Goal: Transaction & Acquisition: Download file/media

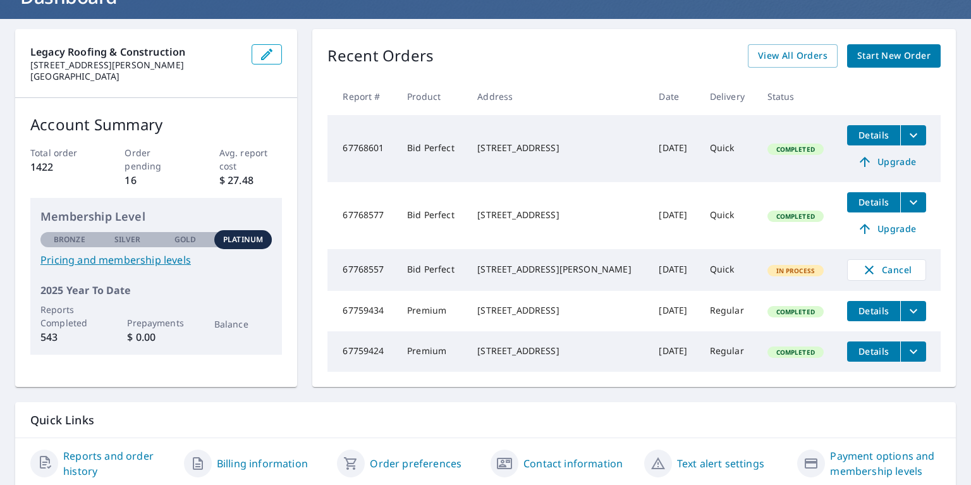
scroll to position [99, 0]
click at [873, 357] on span "Details" at bounding box center [874, 351] width 38 height 12
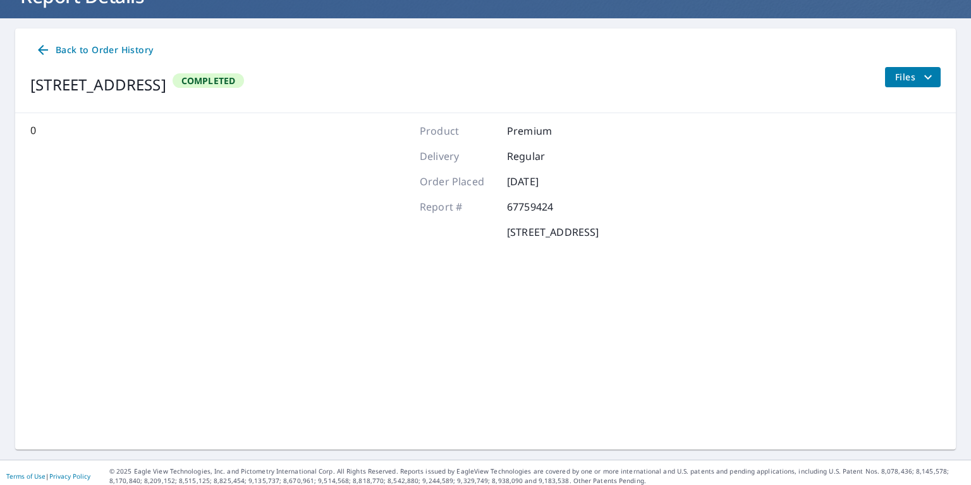
scroll to position [76, 0]
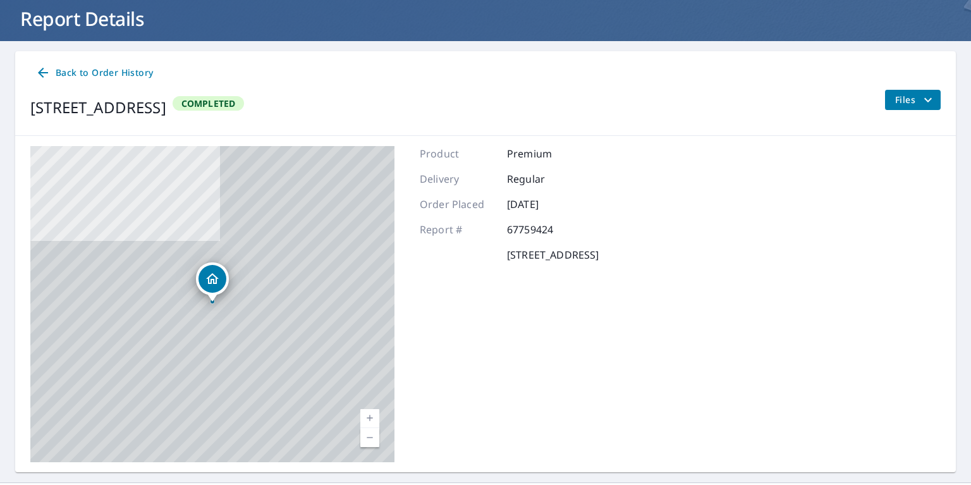
click at [903, 108] on button "Files" at bounding box center [913, 100] width 56 height 20
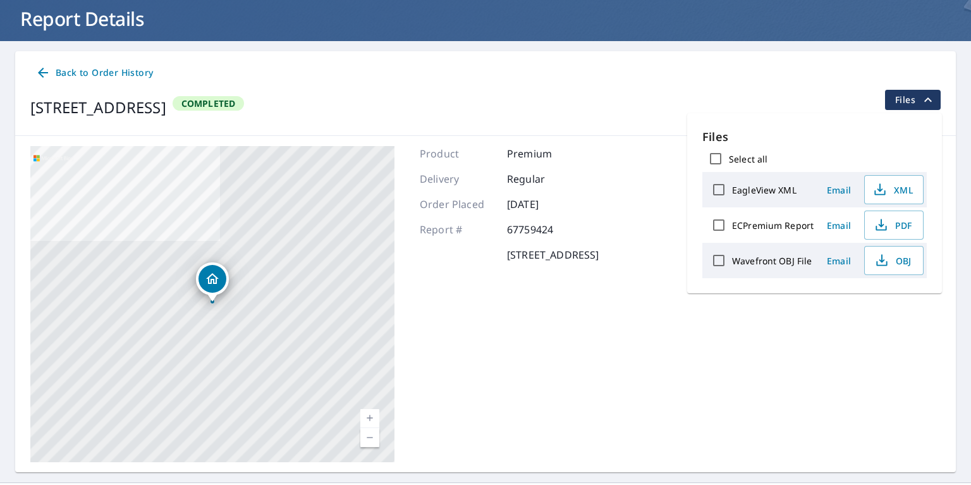
click at [898, 233] on button "PDF" at bounding box center [893, 225] width 59 height 29
click at [707, 29] on h1 "Report Details" at bounding box center [485, 19] width 941 height 26
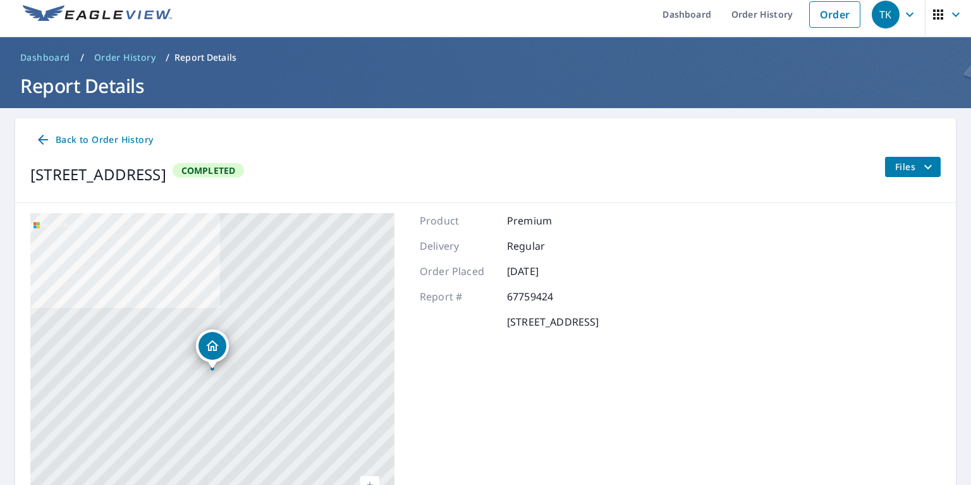
scroll to position [0, 0]
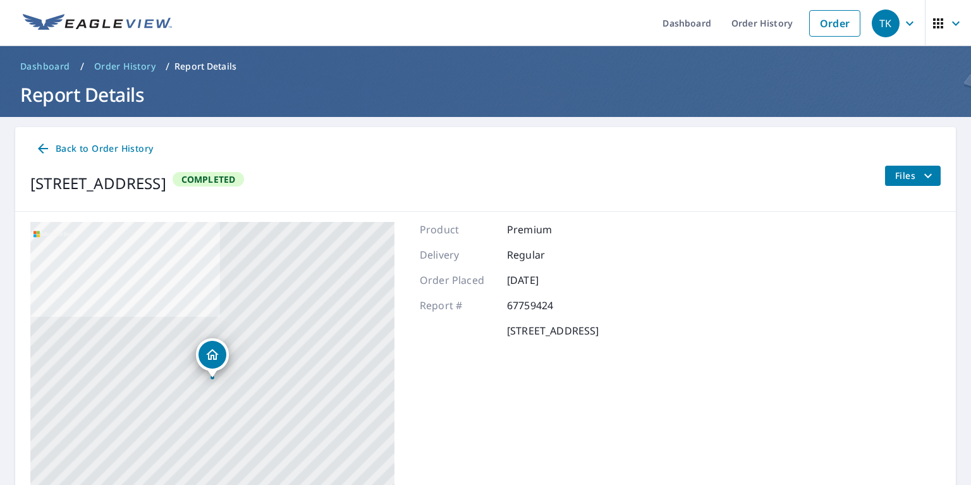
click at [757, 20] on link "Order History" at bounding box center [762, 23] width 82 height 46
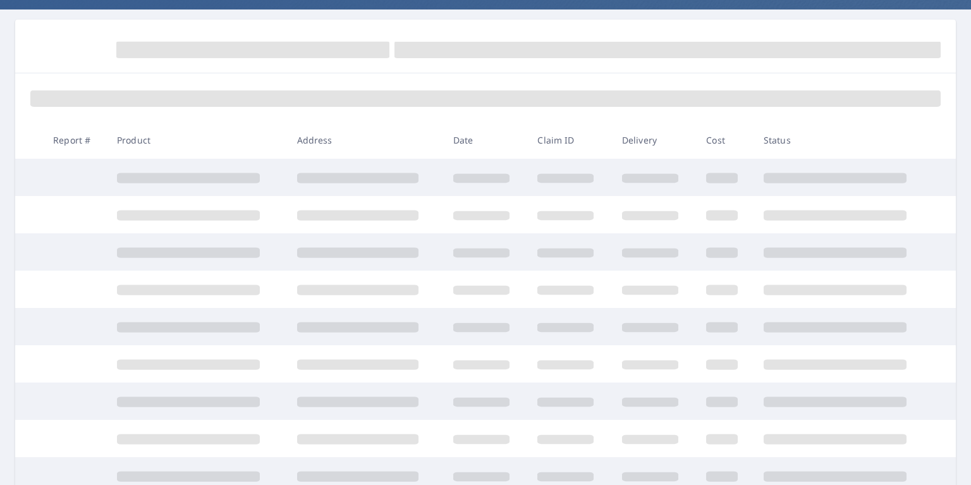
scroll to position [117, 0]
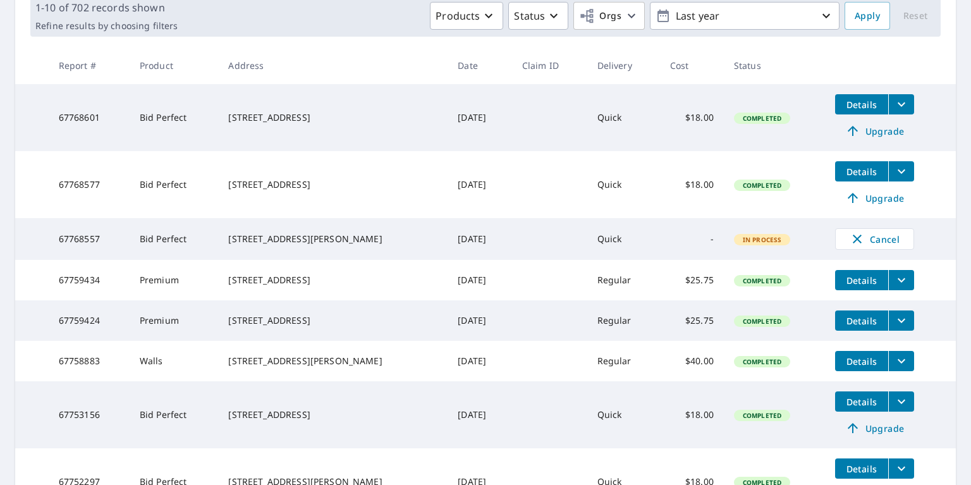
scroll to position [200, 0]
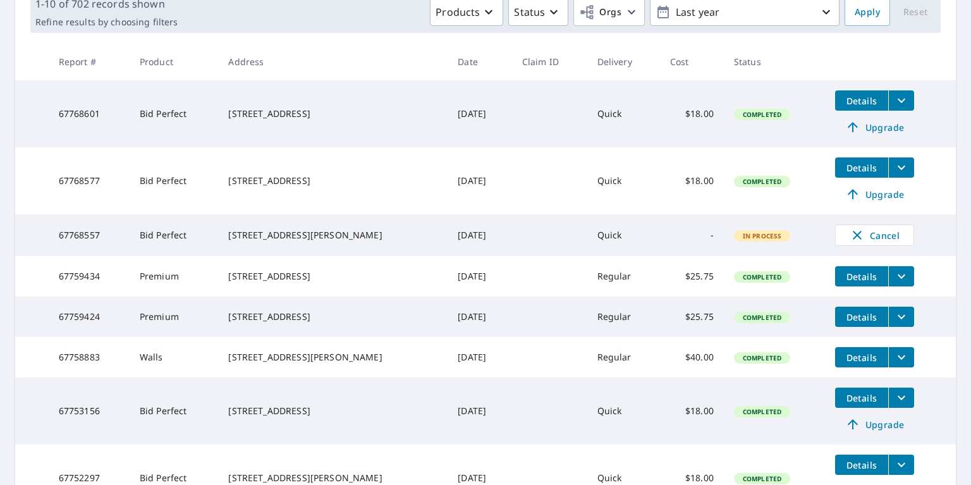
click at [860, 281] on span "Details" at bounding box center [862, 277] width 38 height 12
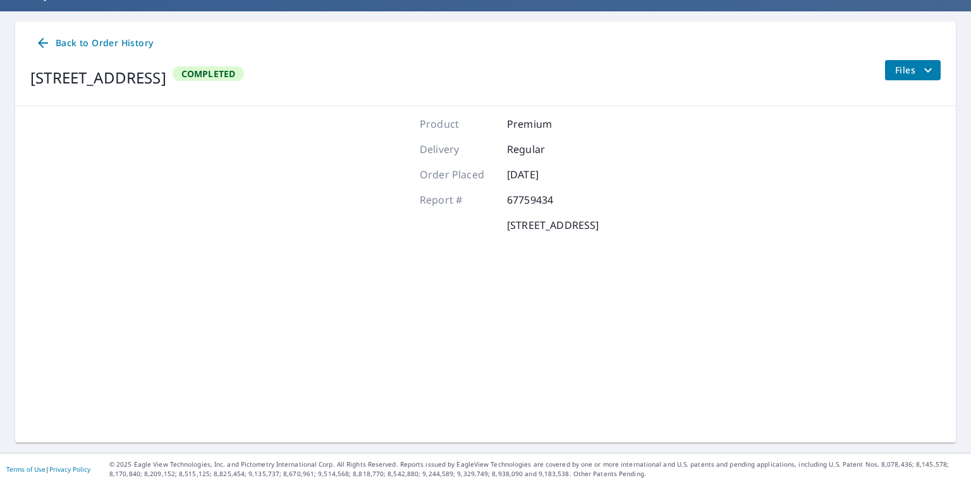
scroll to position [76, 0]
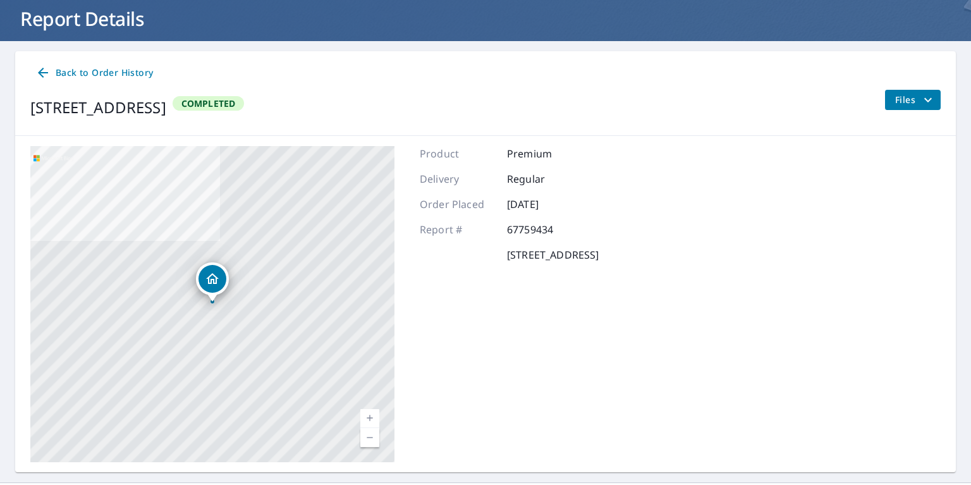
click at [914, 98] on span "Files" at bounding box center [915, 99] width 40 height 15
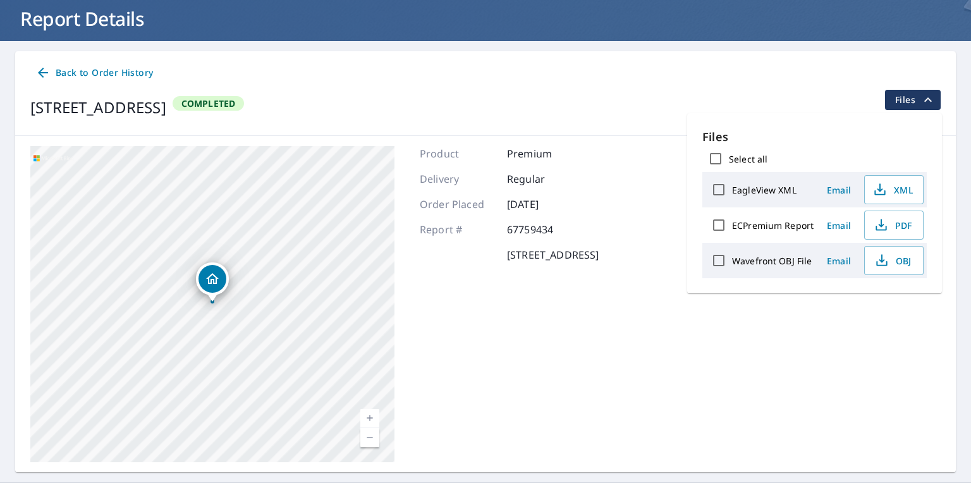
click at [890, 228] on span "PDF" at bounding box center [893, 224] width 40 height 15
